Goal: Check status: Check status

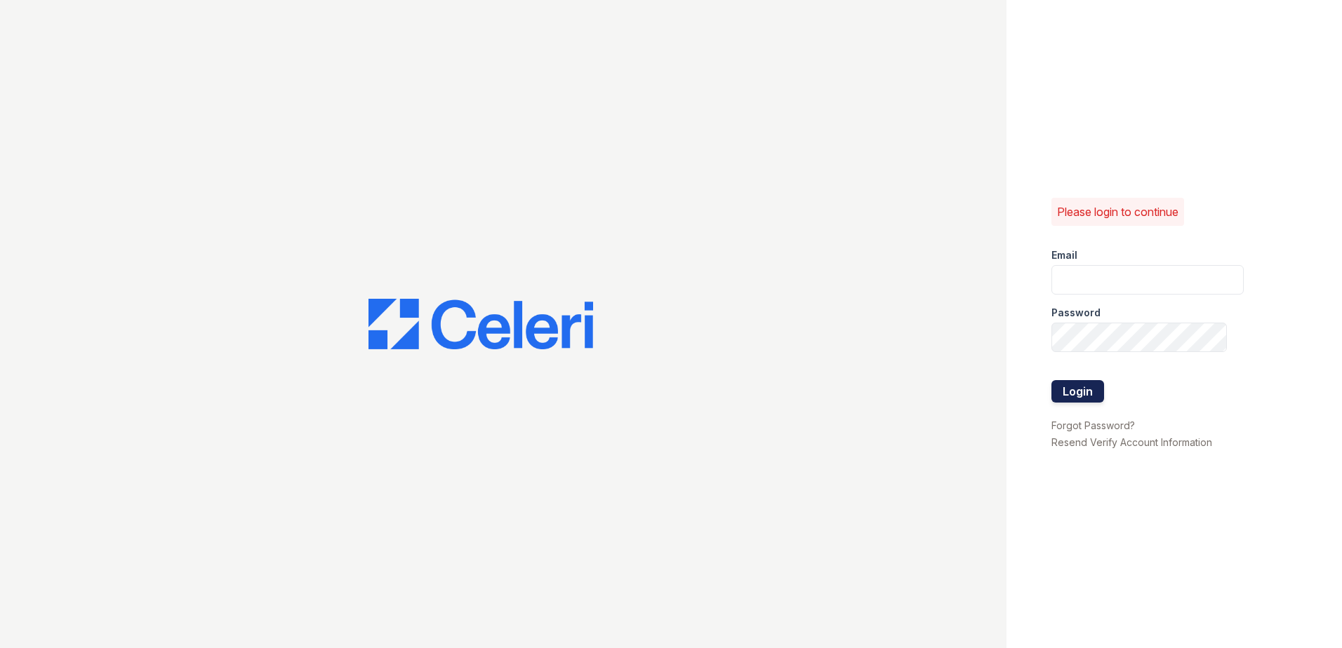
type input "mkarala@trinity-pm.com"
click at [1057, 381] on button "Login" at bounding box center [1077, 391] width 53 height 22
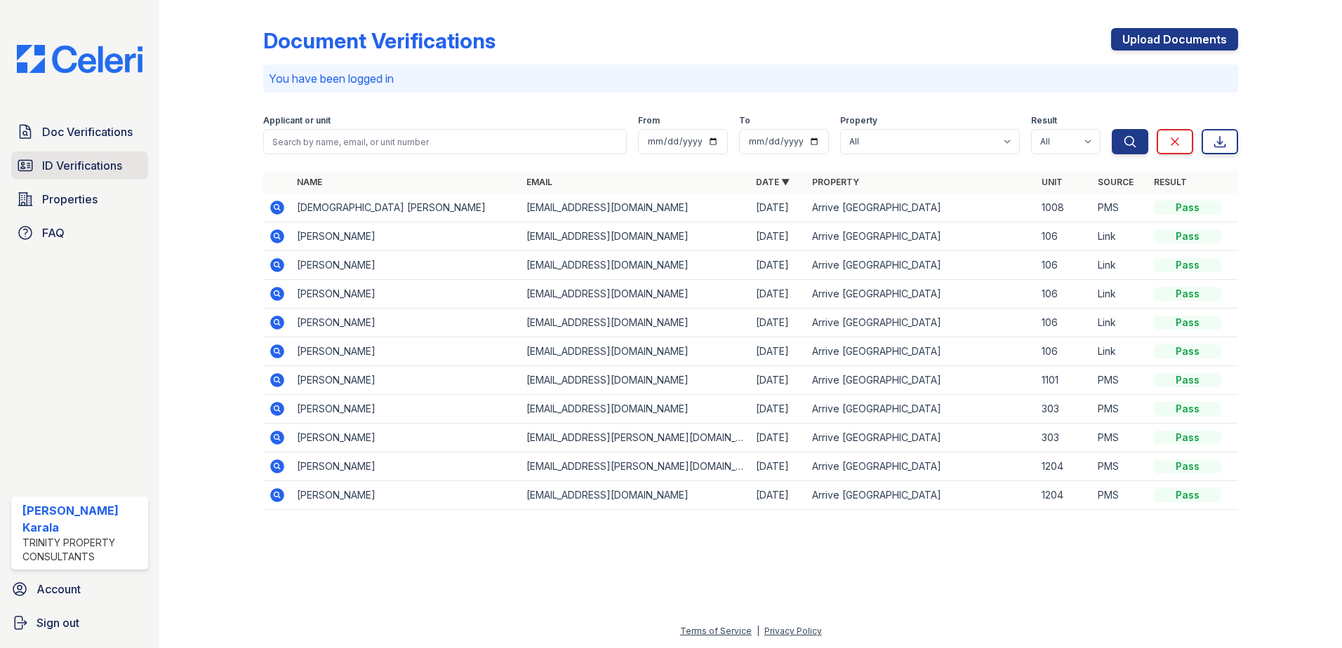
click at [76, 168] on span "ID Verifications" at bounding box center [82, 165] width 80 height 17
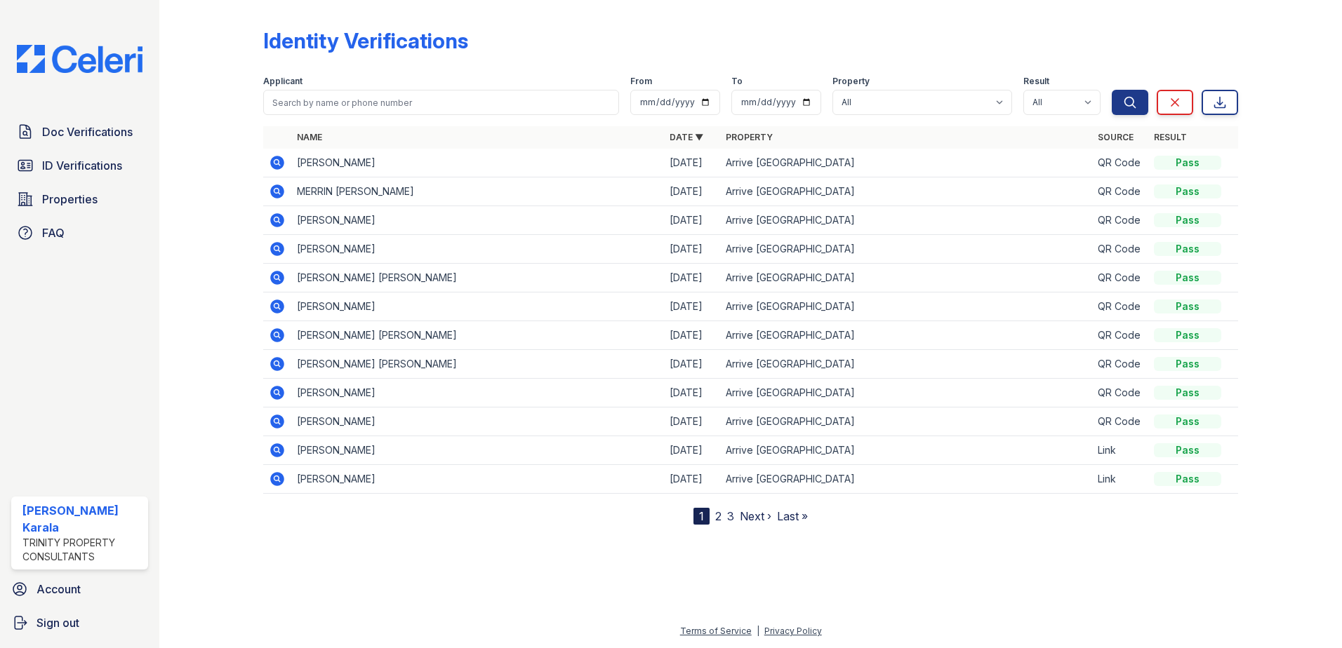
click at [276, 162] on icon at bounding box center [276, 162] width 4 height 4
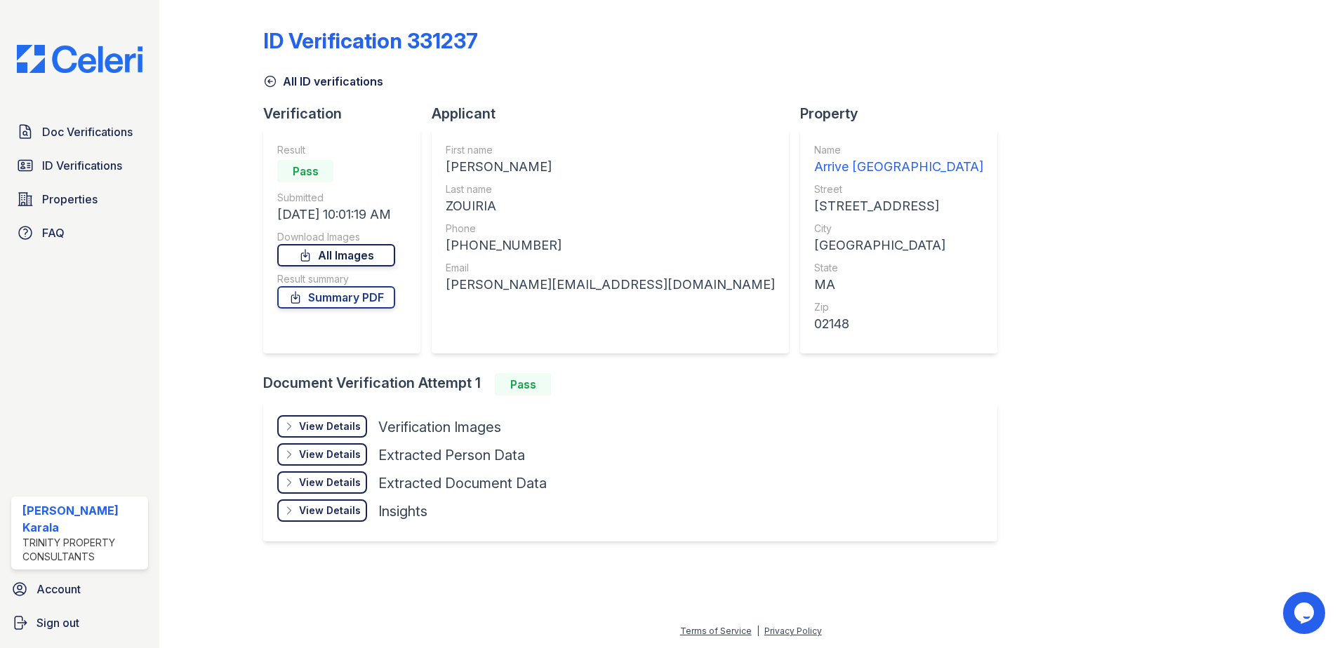
click at [347, 249] on link "All Images" at bounding box center [336, 255] width 118 height 22
